Goal: Find specific page/section: Find specific page/section

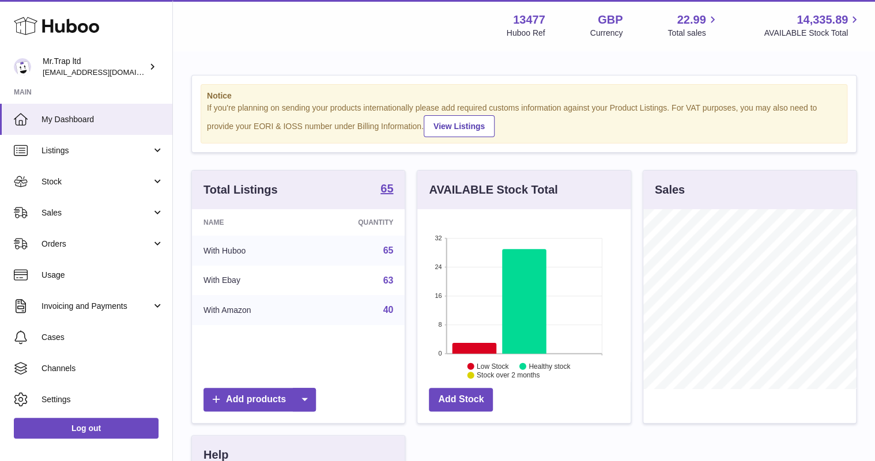
click at [83, 210] on span "Sales" at bounding box center [97, 213] width 110 height 11
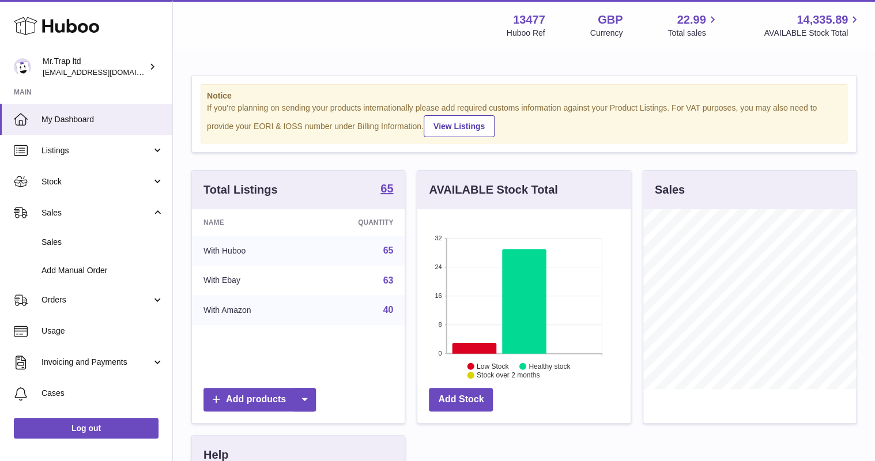
click at [83, 237] on span "Sales" at bounding box center [103, 242] width 122 height 11
